Goal: Navigation & Orientation: Find specific page/section

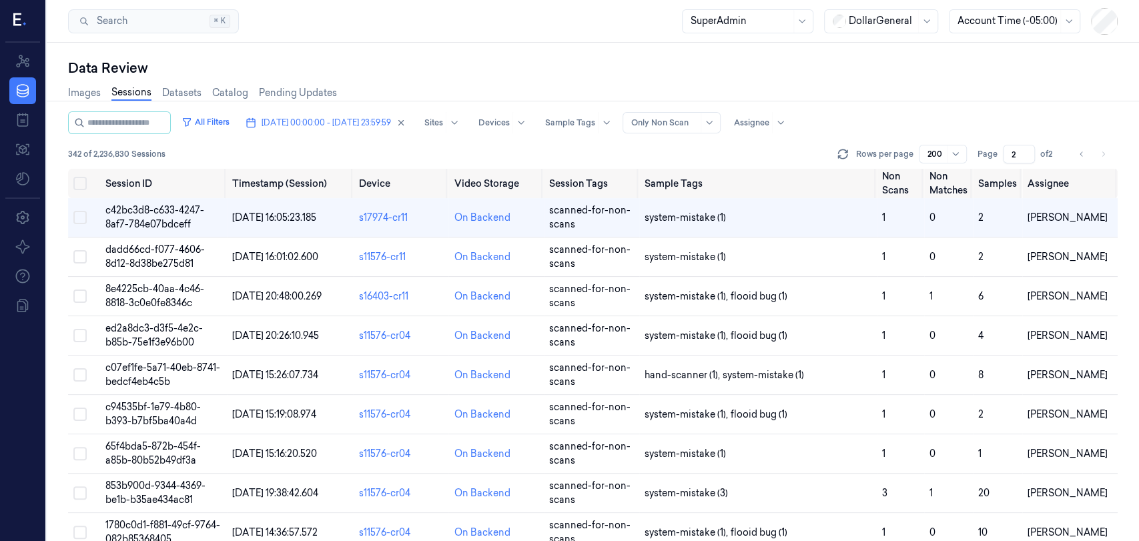
click at [1083, 156] on icon "Go to previous page" at bounding box center [1082, 154] width 8 height 11
type input "1"
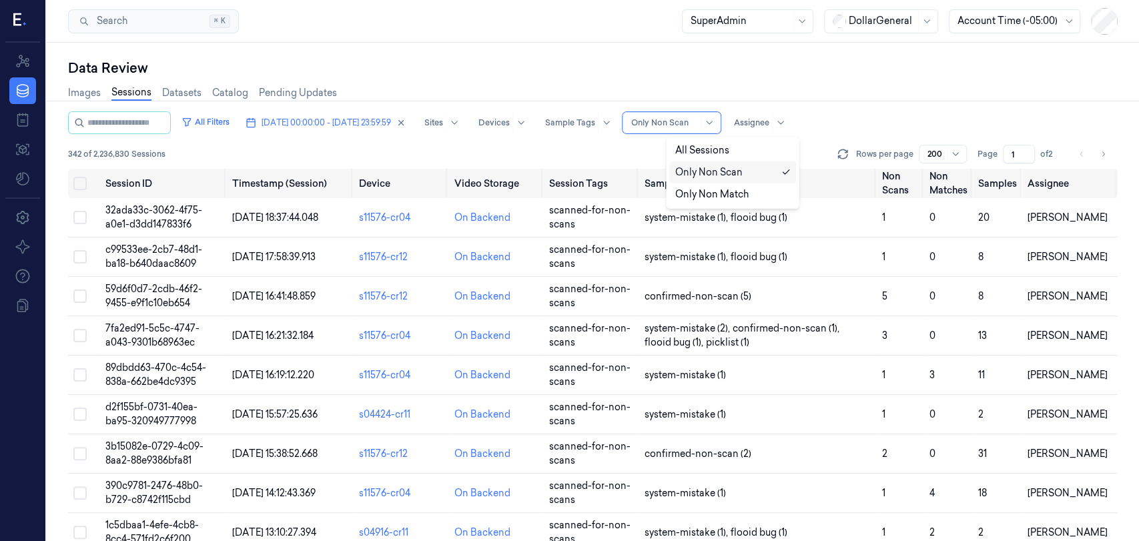
click at [698, 127] on div at bounding box center [664, 123] width 67 height 12
click at [698, 128] on div at bounding box center [664, 123] width 67 height 12
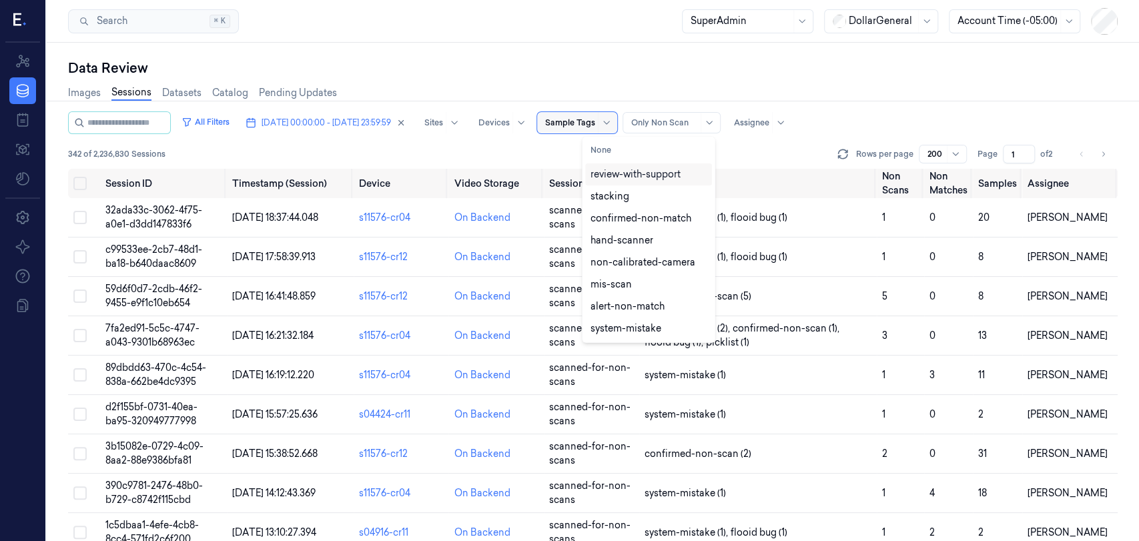
click at [595, 124] on div at bounding box center [570, 123] width 50 height 12
click at [629, 144] on button "None" at bounding box center [648, 150] width 127 height 21
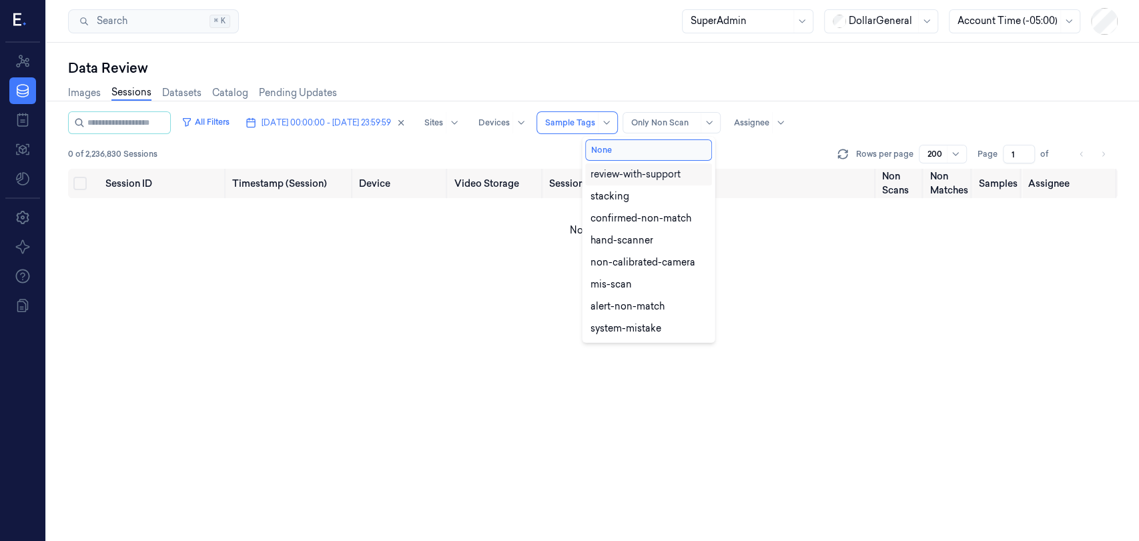
click at [508, 149] on div "0 of 2,236,830 Sessions Rows per page 200 Page 1 of" at bounding box center [593, 154] width 1050 height 19
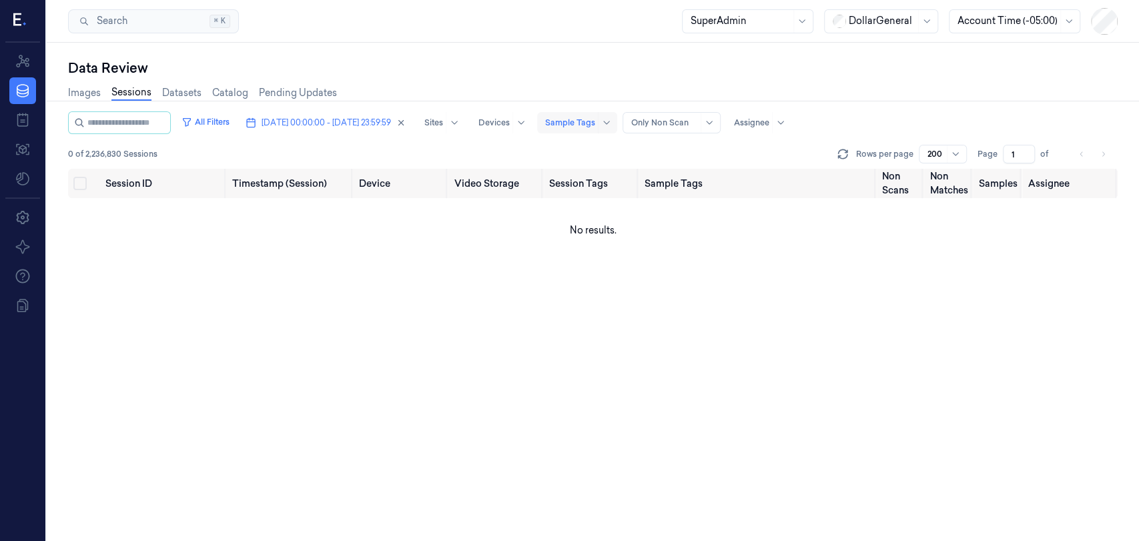
click at [595, 123] on div at bounding box center [570, 123] width 50 height 12
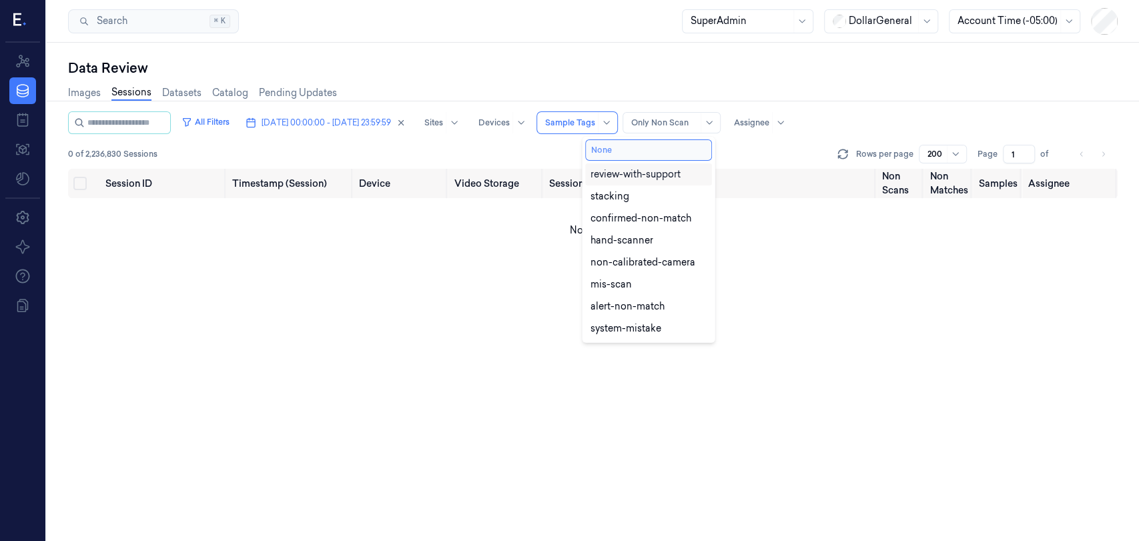
click at [632, 151] on button "None" at bounding box center [648, 150] width 127 height 21
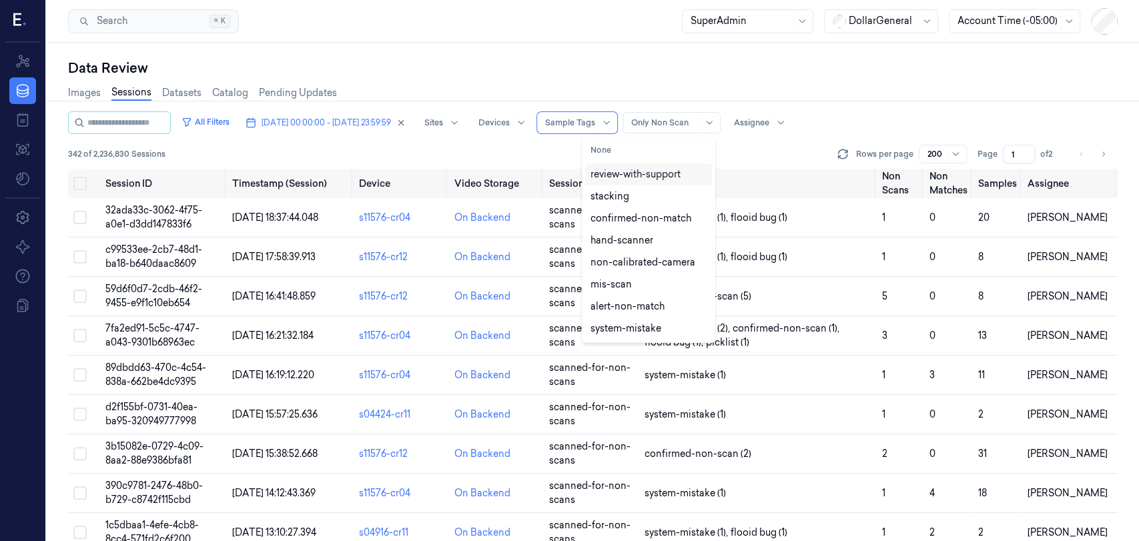
click at [748, 151] on div "342 of 2,236,830 Sessions Rows per page 200 Page 1 of 2" at bounding box center [593, 154] width 1050 height 19
